Goal: Transaction & Acquisition: Book appointment/travel/reservation

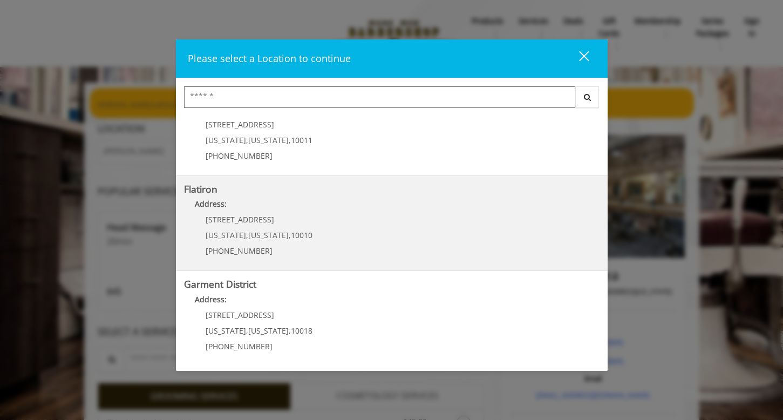
scroll to position [223, 0]
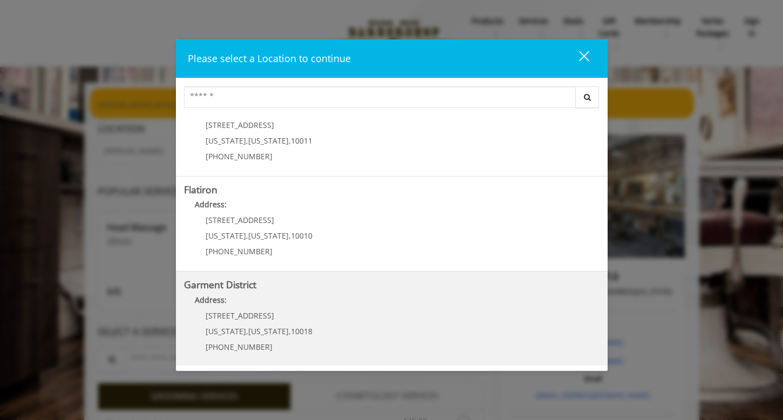
click at [427, 314] on District "Garment District Address: 1400 Broadway New York , New York , 10018 (212) 997-4…" at bounding box center [391, 318] width 415 height 79
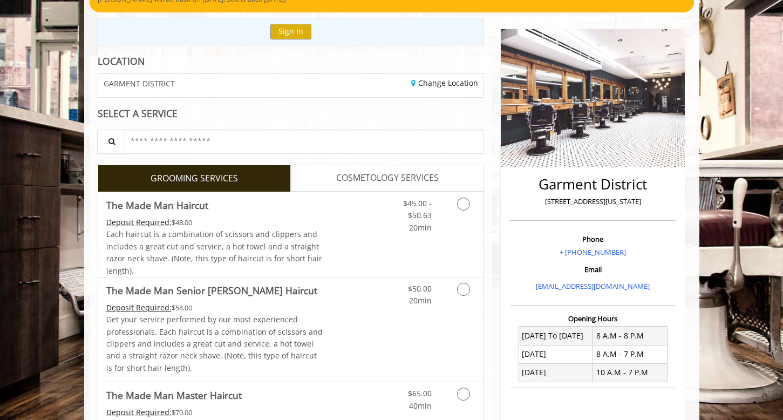
scroll to position [113, 1]
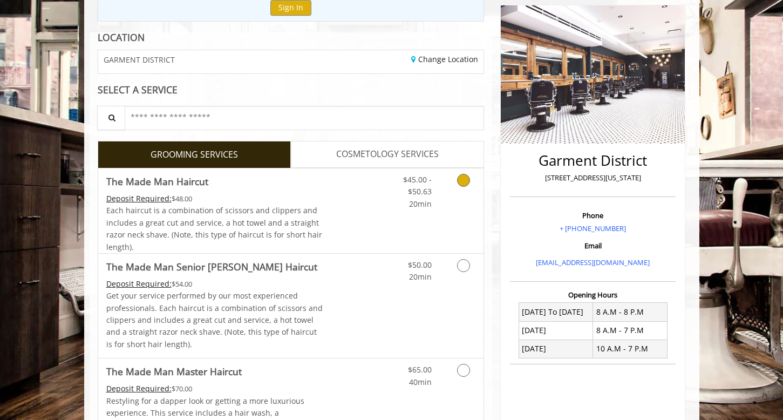
click at [464, 177] on icon "Grooming services" at bounding box center [463, 180] width 13 height 13
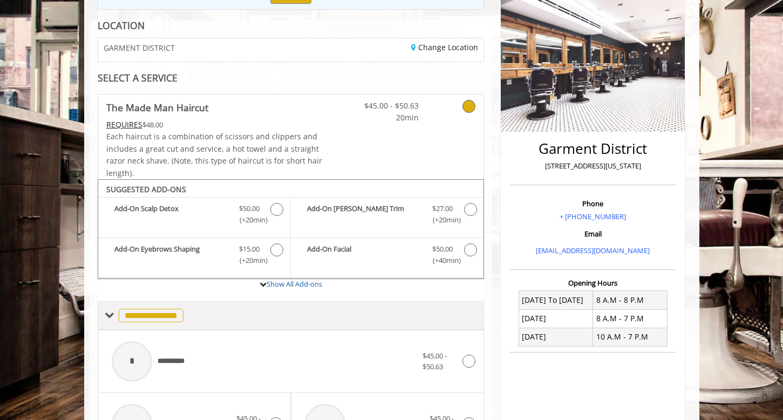
scroll to position [0, 0]
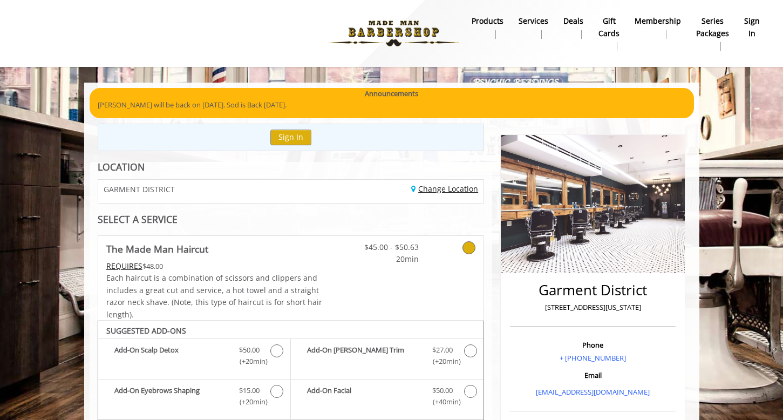
click at [430, 189] on link "Change Location" at bounding box center [444, 188] width 67 height 10
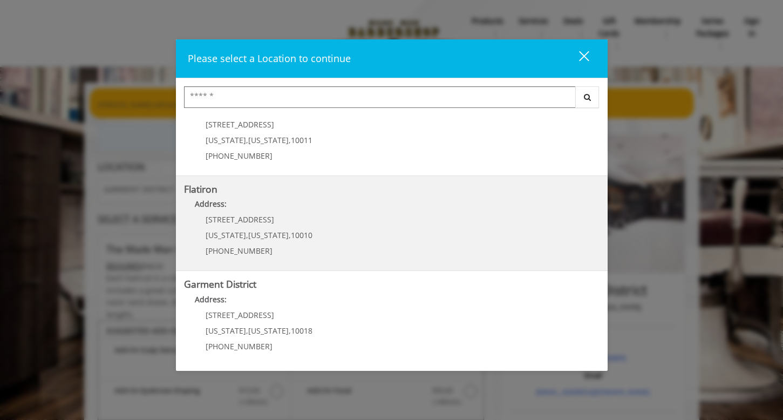
scroll to position [223, 0]
click at [403, 214] on "Address:" at bounding box center [391, 206] width 415 height 17
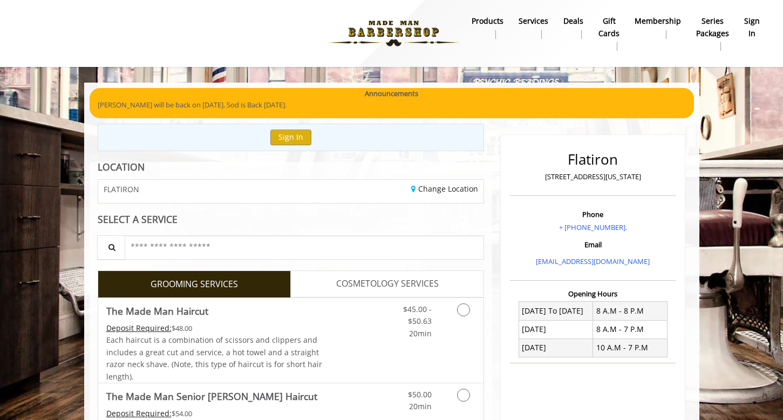
click at [747, 25] on b "sign in" at bounding box center [752, 27] width 16 height 24
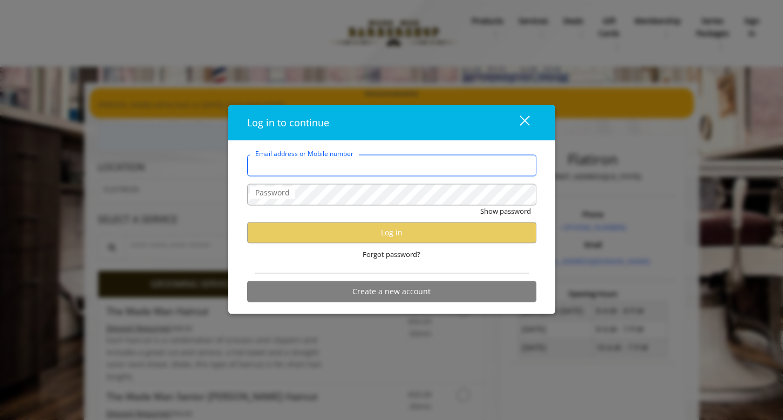
type input "**********"
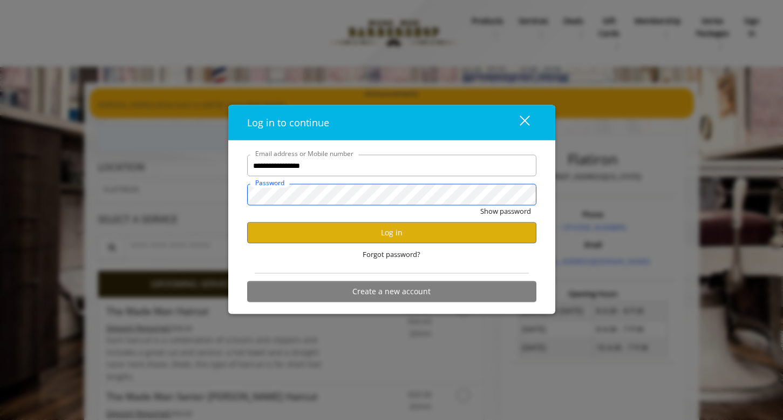
click at [504, 211] on button "Show password" at bounding box center [505, 210] width 51 height 11
click at [383, 230] on button "Log in" at bounding box center [391, 232] width 289 height 21
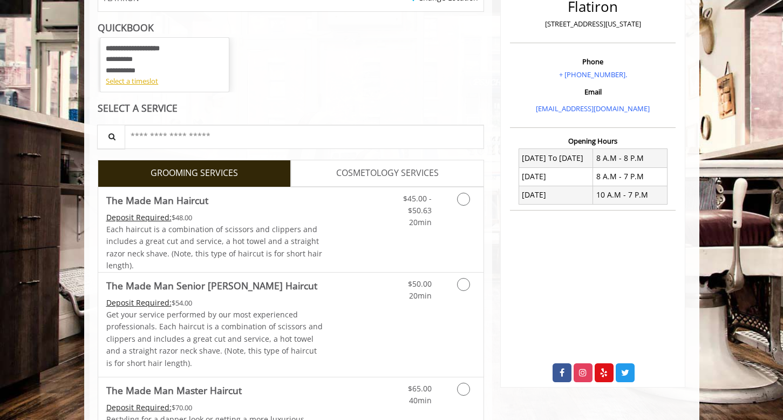
scroll to position [154, 0]
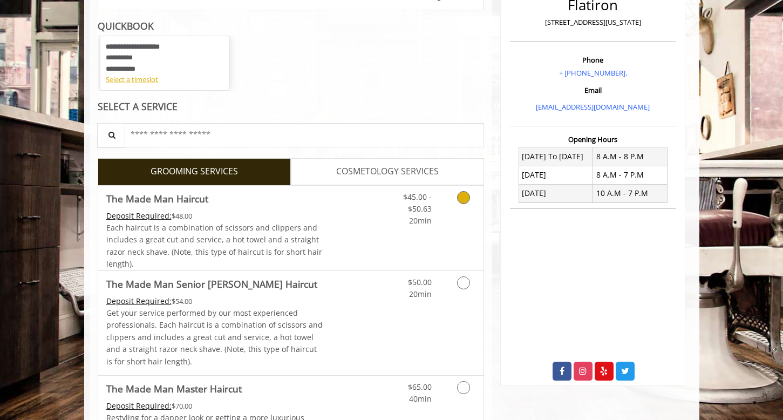
click at [464, 198] on icon "Grooming services" at bounding box center [463, 197] width 13 height 13
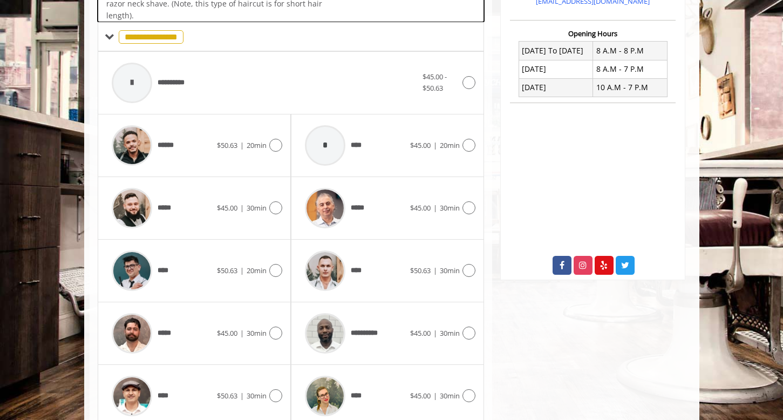
scroll to position [279, 0]
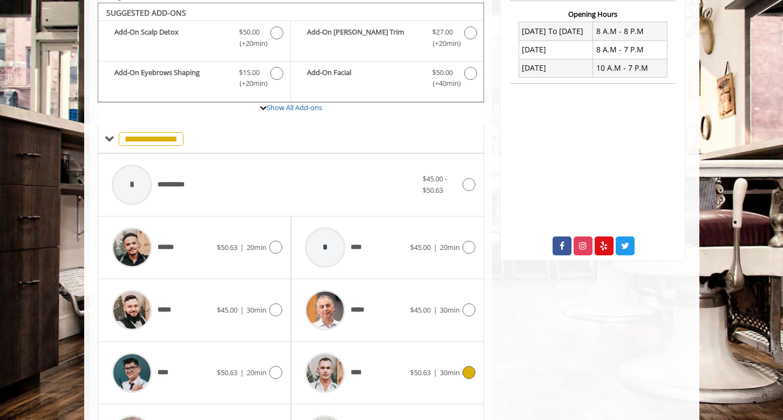
click at [470, 366] on icon at bounding box center [468, 372] width 13 height 13
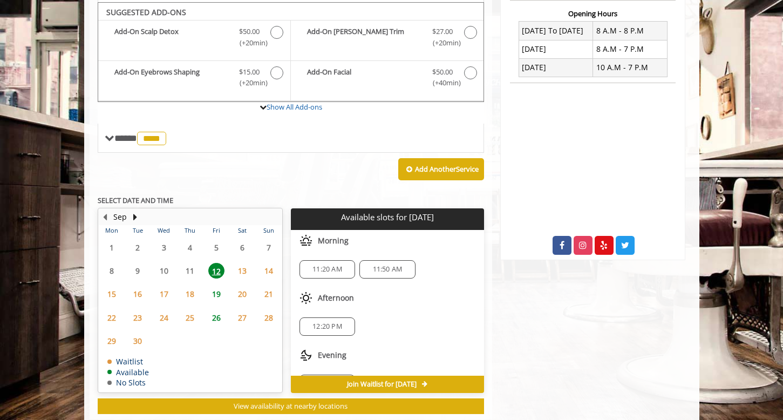
scroll to position [0, 0]
click at [330, 265] on span "11:20 AM" at bounding box center [327, 269] width 30 height 9
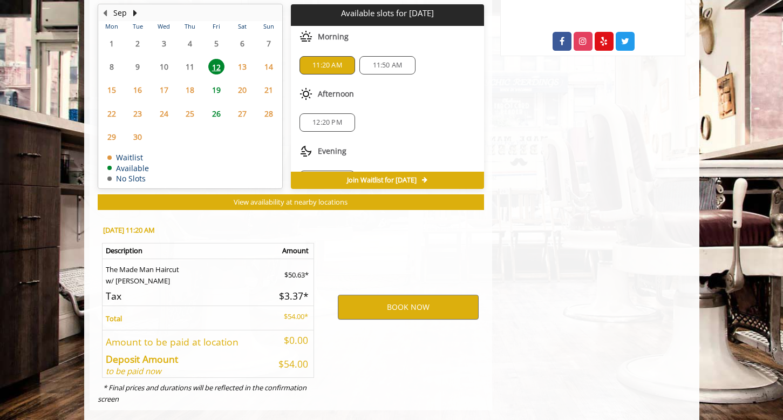
scroll to position [492, 0]
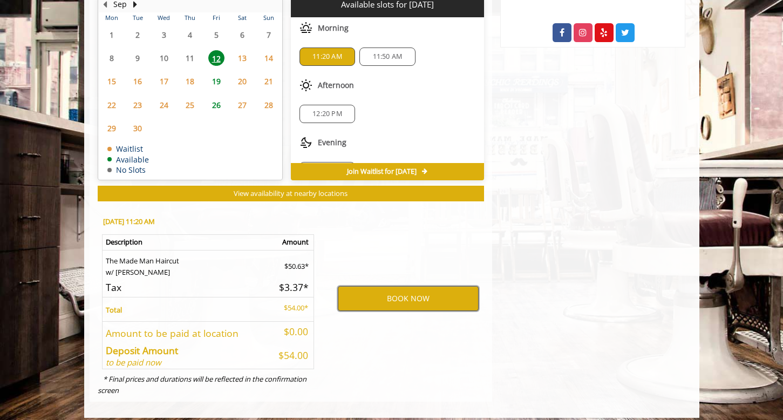
click at [404, 295] on button "BOOK NOW" at bounding box center [408, 298] width 141 height 25
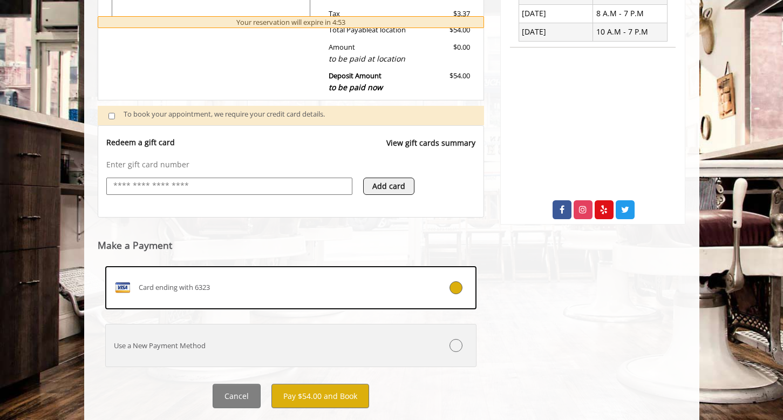
scroll to position [333, 0]
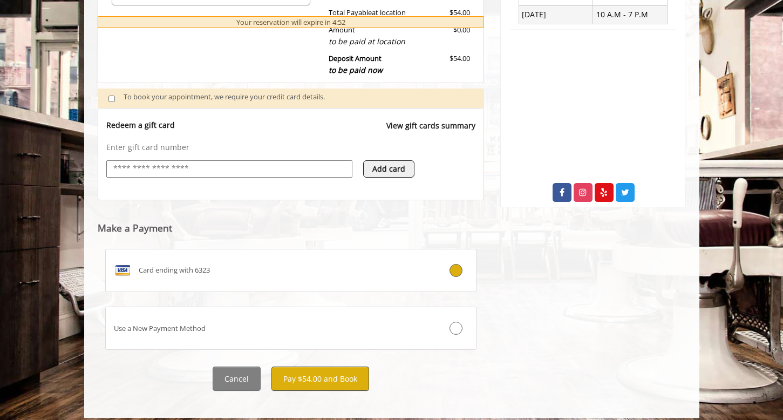
click at [316, 374] on button "Pay $54.00 and Book" at bounding box center [320, 378] width 98 height 24
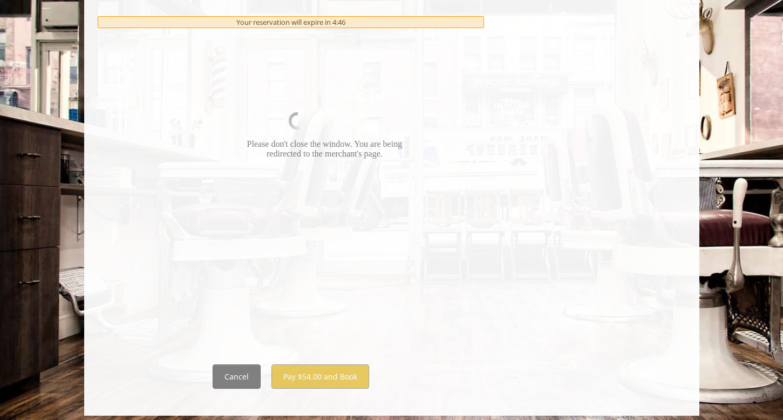
scroll to position [565, 0]
